Goal: Check status: Check status

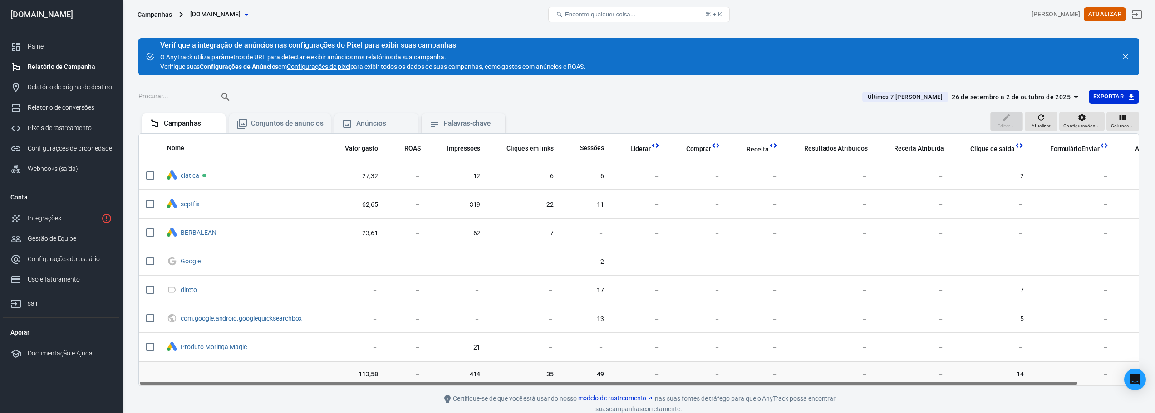
click at [1075, 97] on icon "button" at bounding box center [1076, 97] width 5 height 2
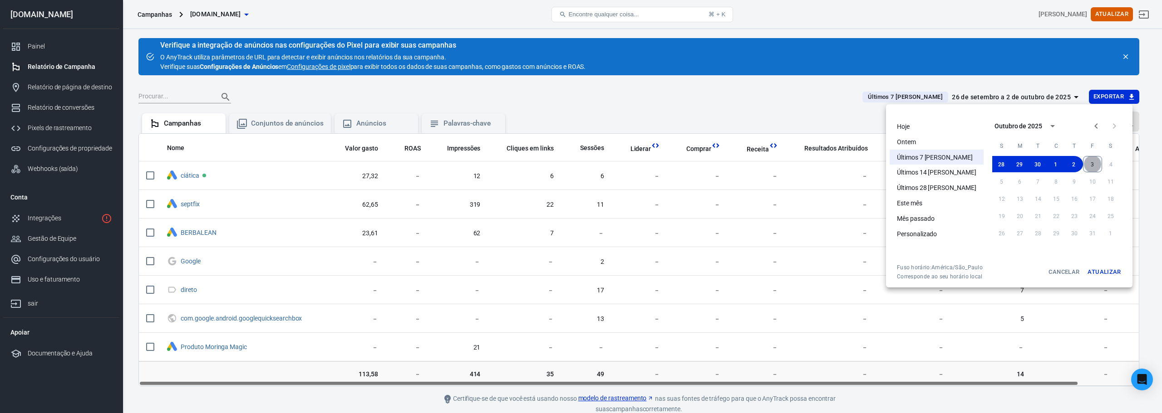
click at [1083, 164] on button "3" at bounding box center [1092, 164] width 19 height 16
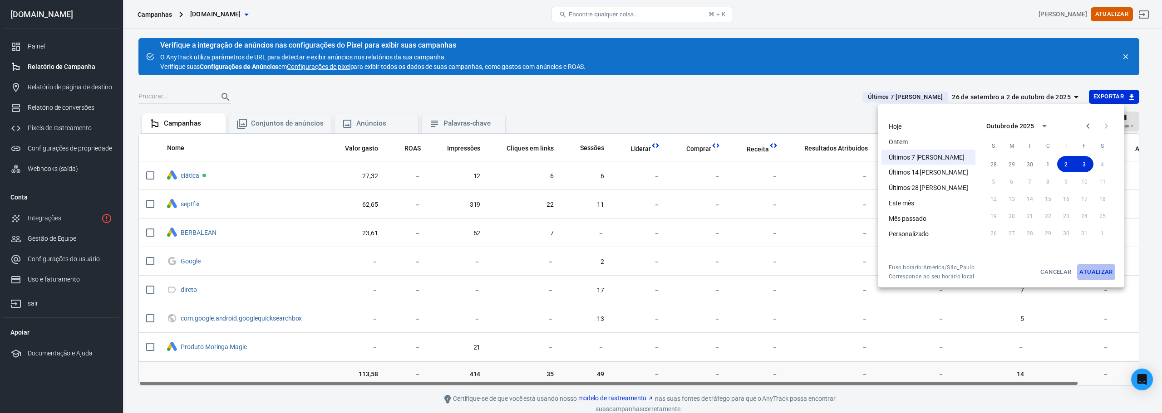
click at [1079, 275] on font "Atualizar" at bounding box center [1095, 272] width 33 height 7
